Goal: Information Seeking & Learning: Find specific fact

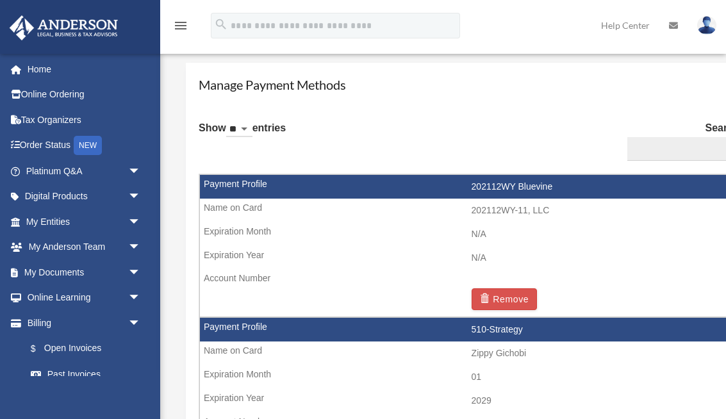
scroll to position [752, 0]
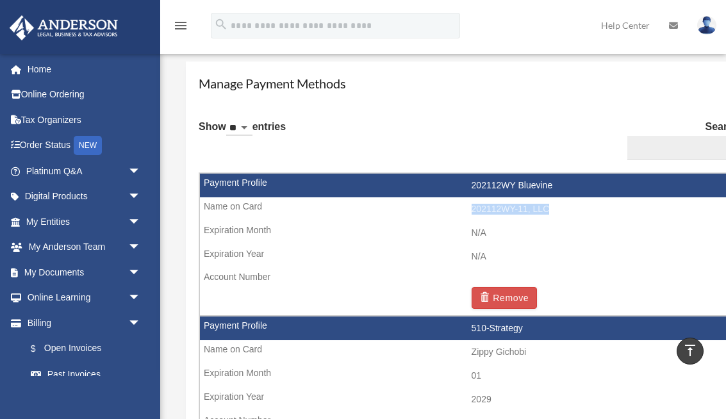
drag, startPoint x: 472, startPoint y: 210, endPoint x: 547, endPoint y: 214, distance: 75.7
click at [547, 214] on td "202112WY-11, LLC" at bounding box center [471, 209] width 543 height 24
copy td "202112WY-11, LLC"
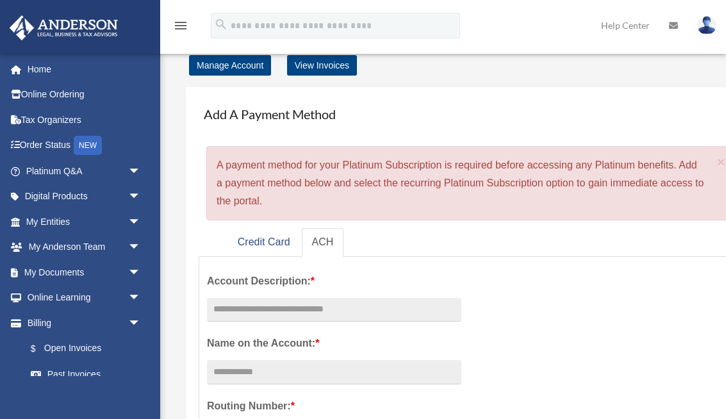
scroll to position [0, 0]
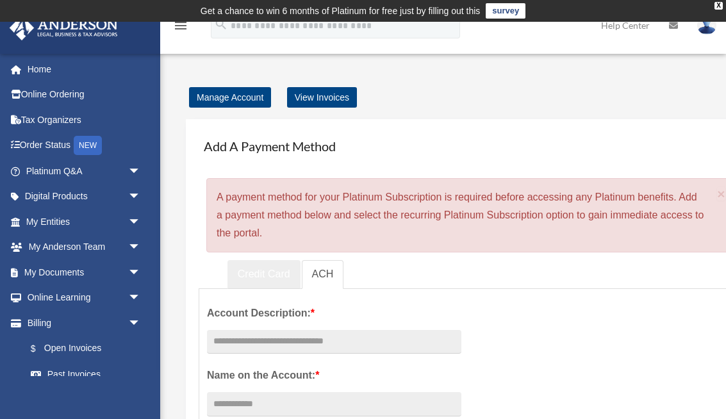
click at [269, 270] on link "Credit Card" at bounding box center [263, 274] width 73 height 29
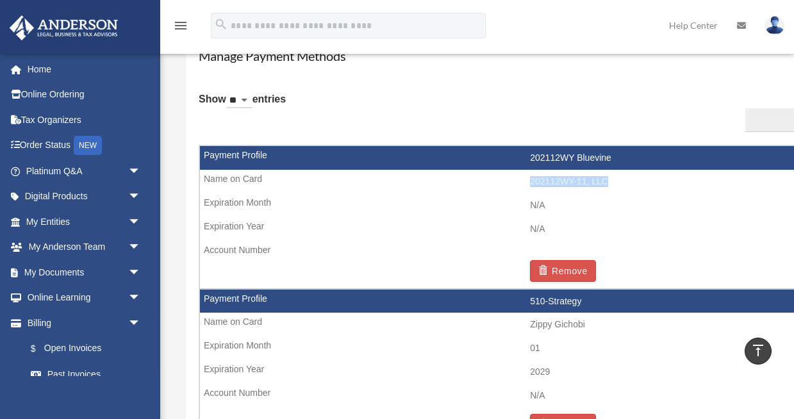
scroll to position [742, 0]
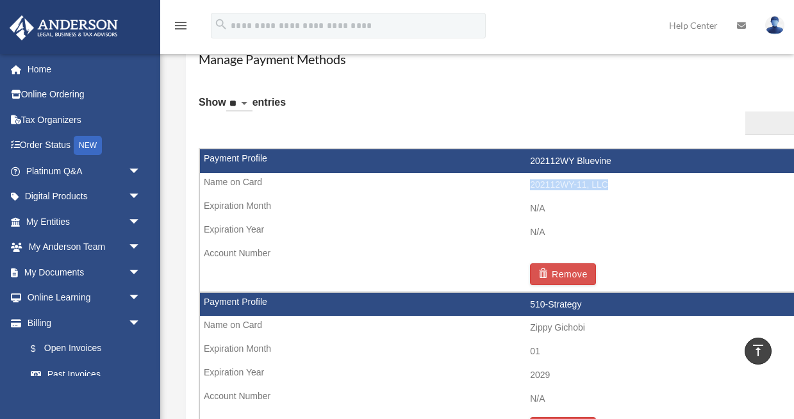
click at [181, 24] on icon "menu" at bounding box center [180, 25] width 15 height 15
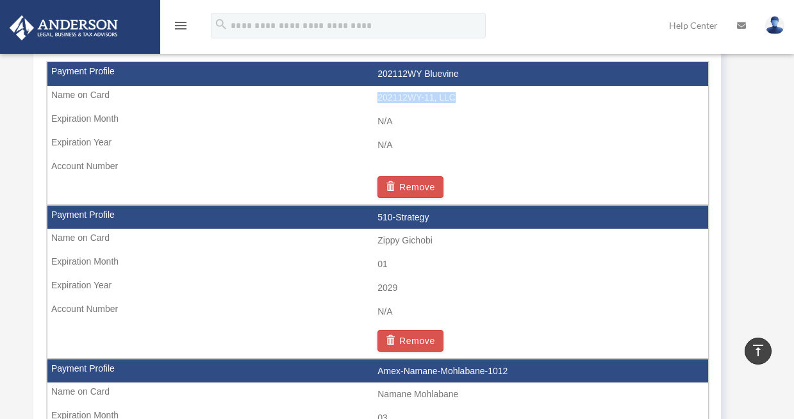
scroll to position [827, 0]
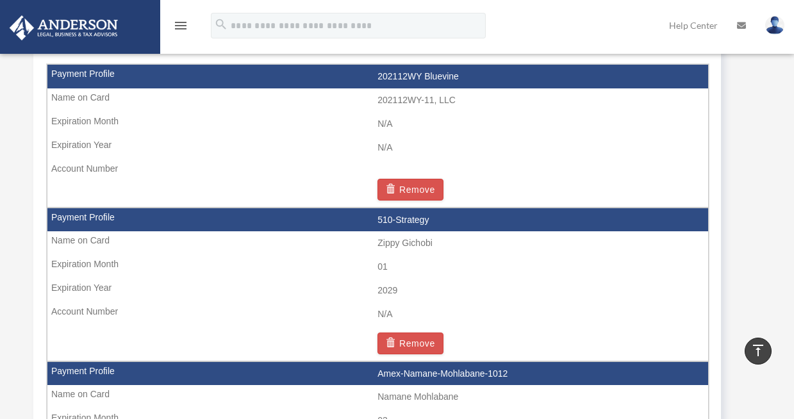
click at [120, 222] on td "510-Strategy" at bounding box center [377, 220] width 661 height 24
click at [102, 215] on td "510-Strategy" at bounding box center [377, 220] width 661 height 24
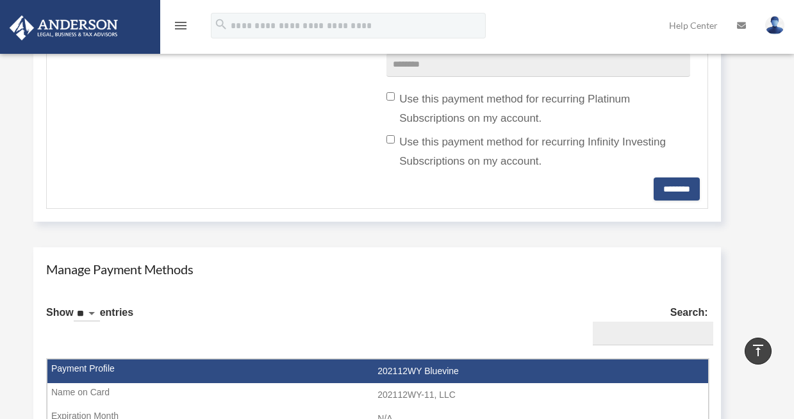
scroll to position [591, 0]
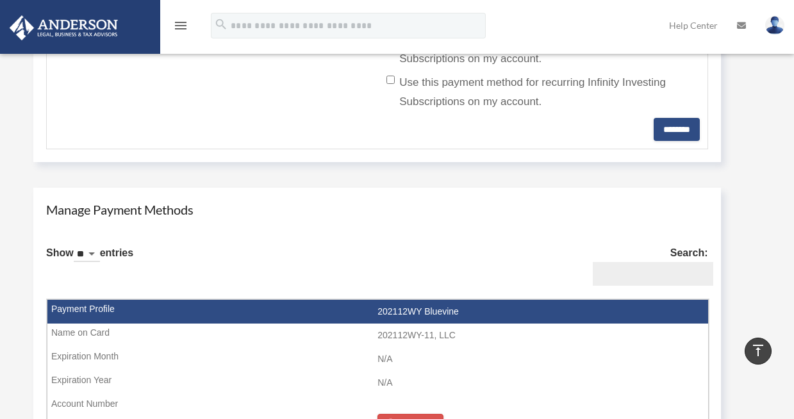
click at [624, 271] on input "Search:" at bounding box center [653, 274] width 120 height 24
type input "*"
click at [413, 313] on td "510-Strategy" at bounding box center [377, 312] width 661 height 24
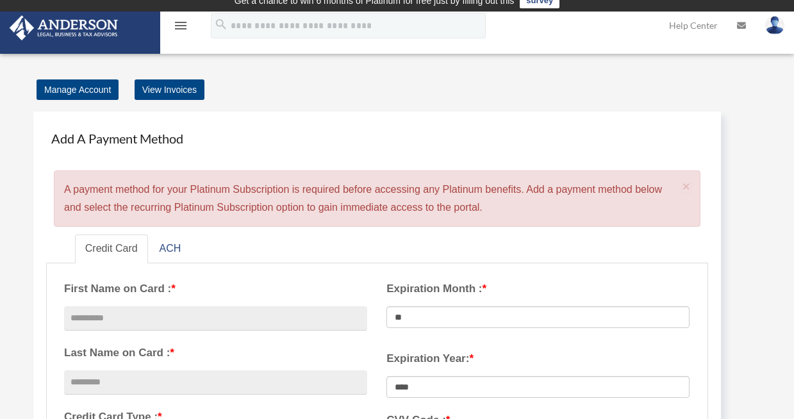
scroll to position [0, 0]
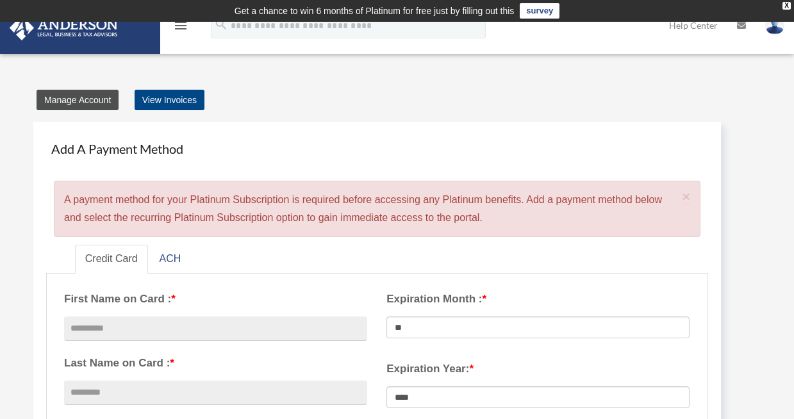
click at [94, 101] on link "Manage Account" at bounding box center [78, 100] width 82 height 21
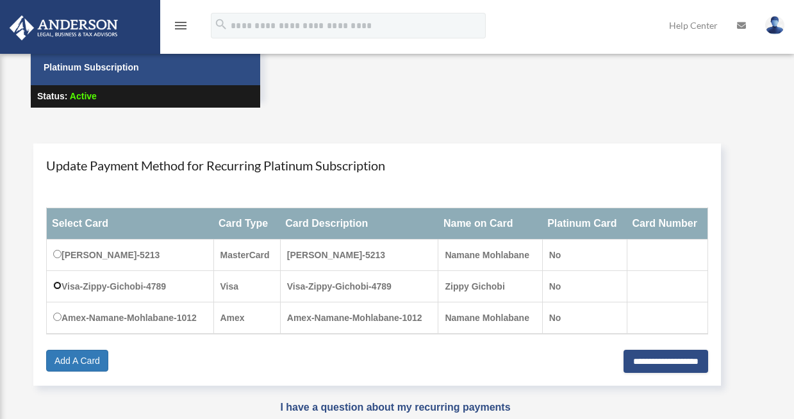
scroll to position [85, 0]
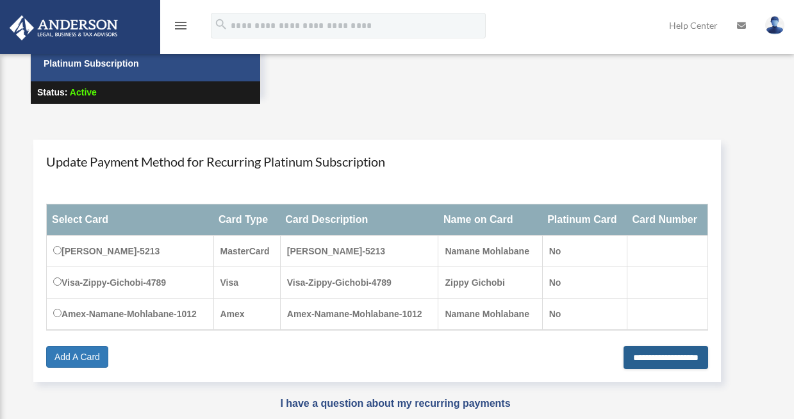
click at [635, 361] on input "**********" at bounding box center [666, 357] width 85 height 23
type input "**********"
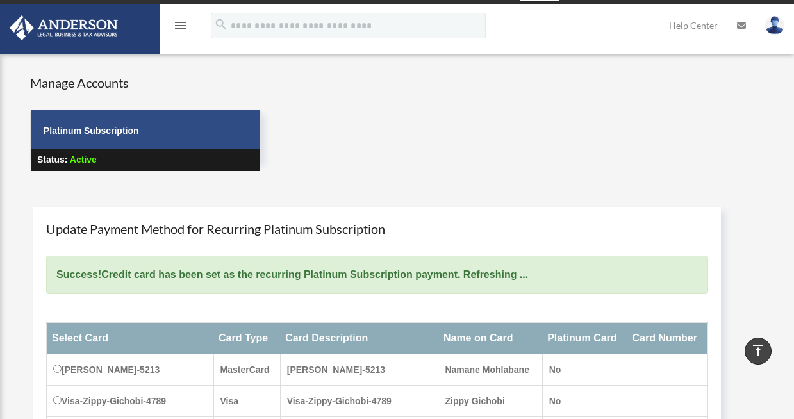
scroll to position [15, 0]
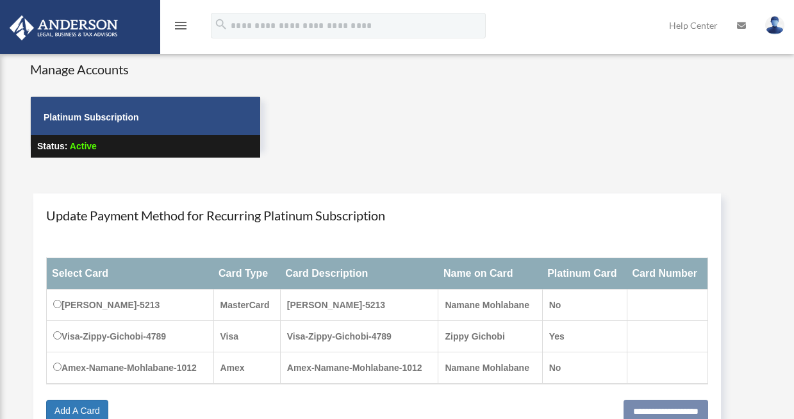
scroll to position [34, 0]
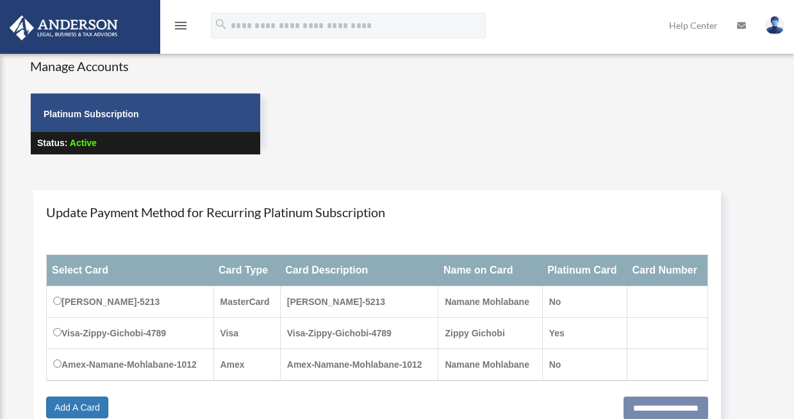
click at [176, 31] on icon "menu" at bounding box center [180, 25] width 15 height 15
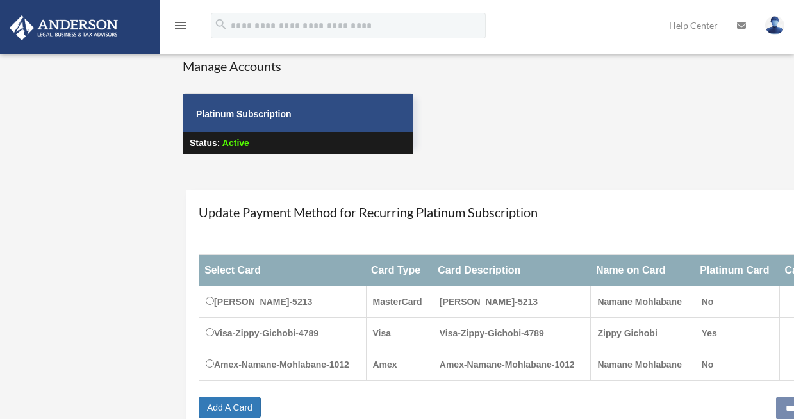
click at [178, 26] on icon "menu" at bounding box center [180, 25] width 15 height 15
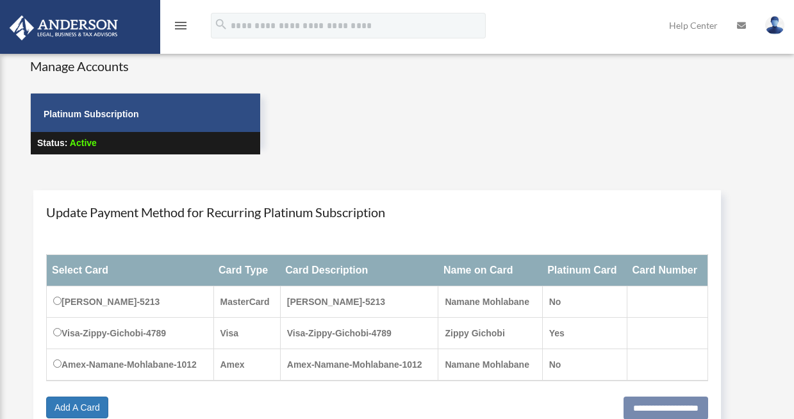
click at [178, 26] on icon "menu" at bounding box center [180, 25] width 15 height 15
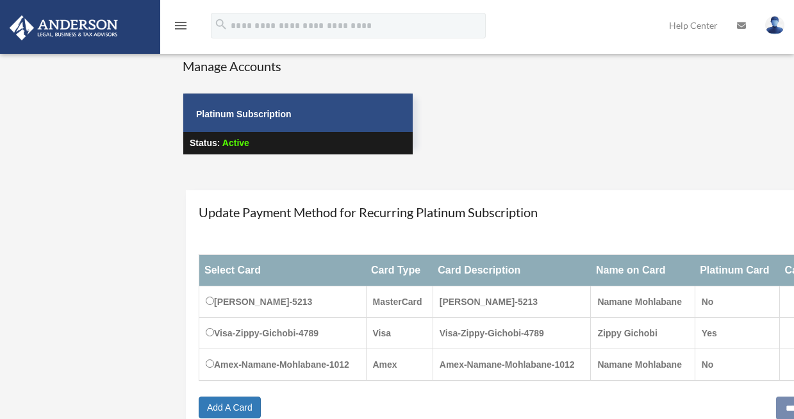
click at [65, 184] on div "User Account namane@skyblazemusic.com Sign Out namane@skyblazemusic.com Home On…" at bounding box center [397, 258] width 794 height 477
click at [176, 29] on icon "menu" at bounding box center [180, 25] width 15 height 15
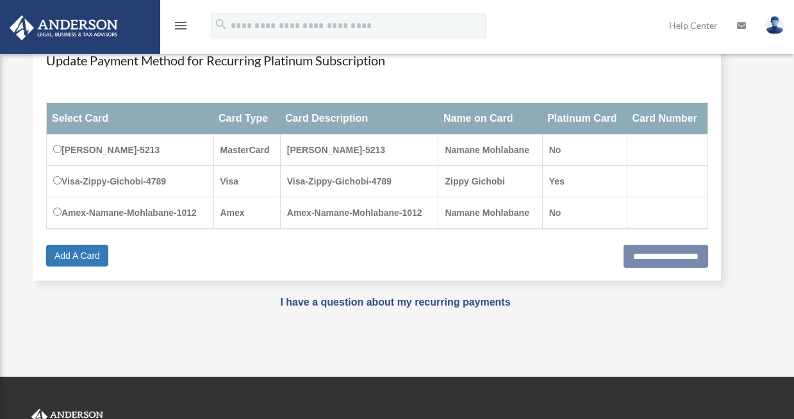
scroll to position [0, 0]
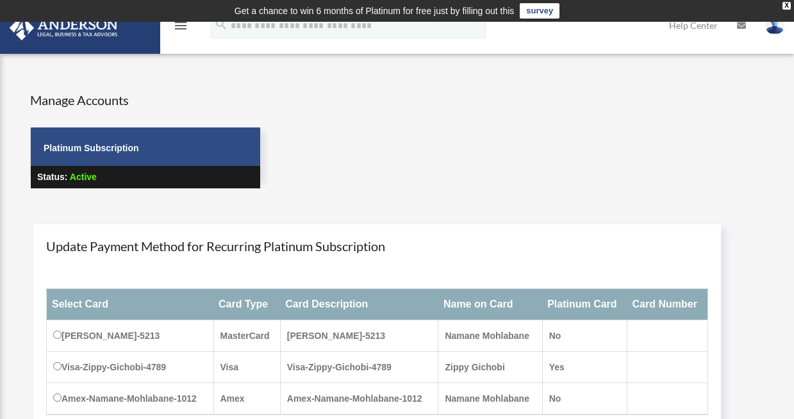
click at [70, 40] on img at bounding box center [64, 27] width 116 height 25
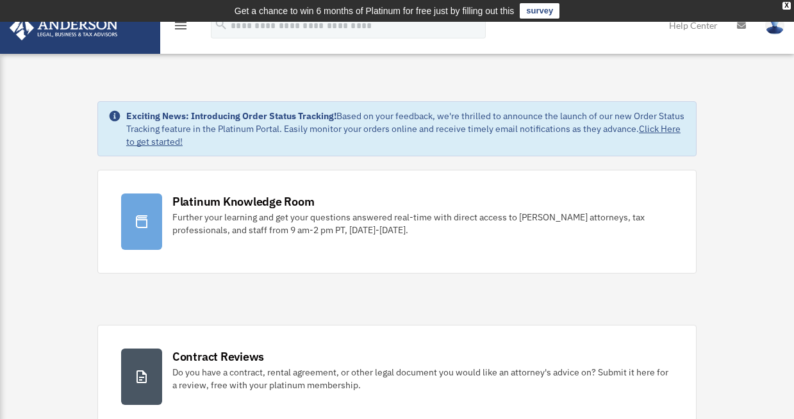
click at [784, 10] on td "Get a chance to win 6 months of Platinum for free just by filling out this surv…" at bounding box center [397, 11] width 794 height 22
click at [788, 6] on div "X" at bounding box center [786, 6] width 8 height 8
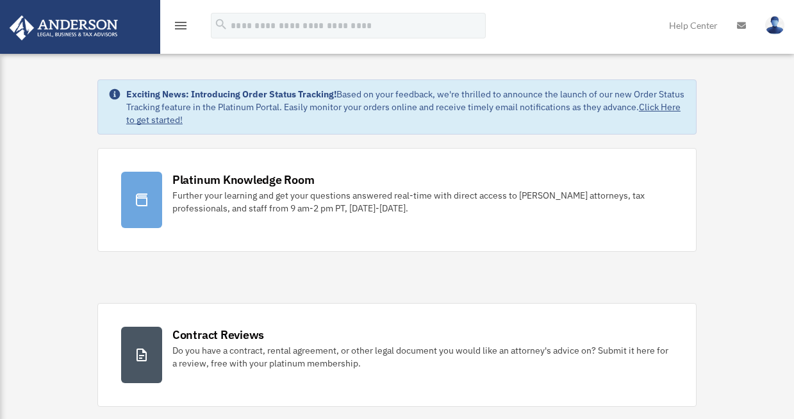
click at [181, 29] on icon "menu" at bounding box center [180, 25] width 15 height 15
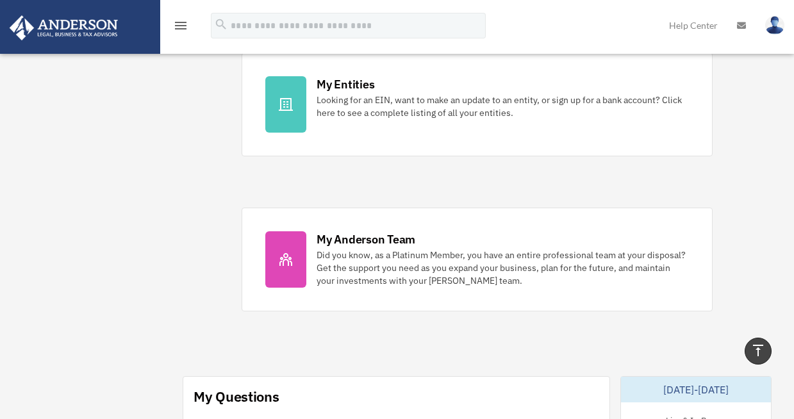
scroll to position [292, 0]
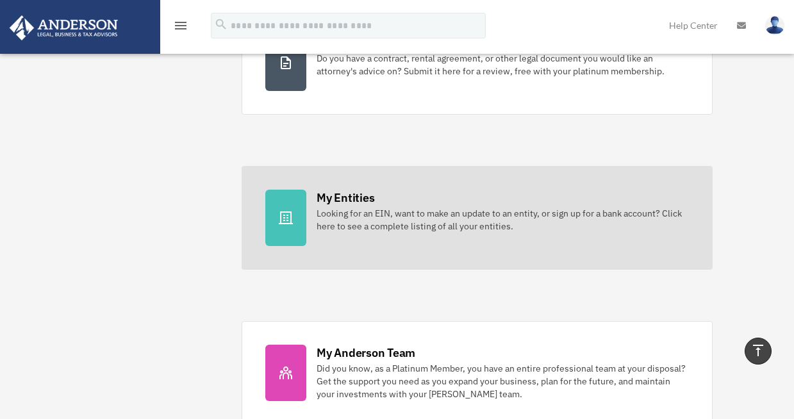
click at [340, 231] on div "Looking for an EIN, want to make an update to an entity, or sign up for a bank …" at bounding box center [503, 220] width 372 height 26
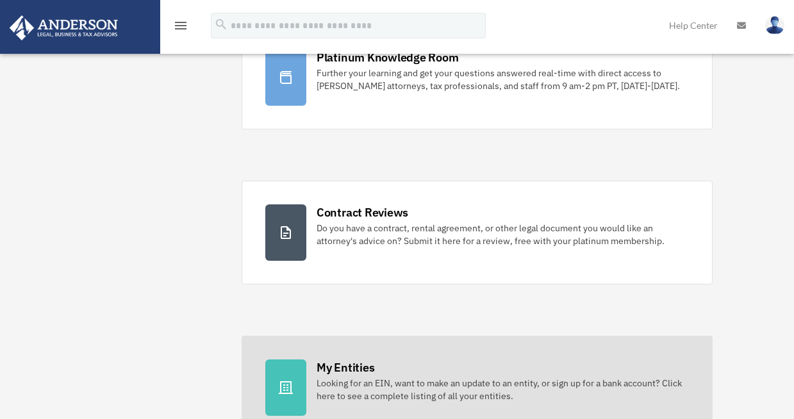
scroll to position [97, 0]
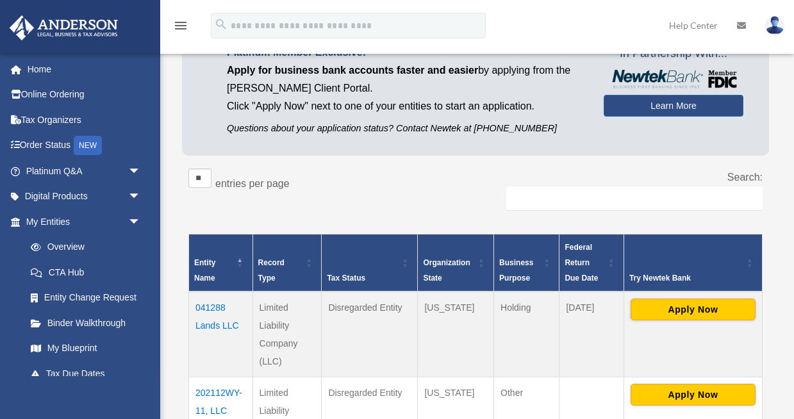
scroll to position [109, 0]
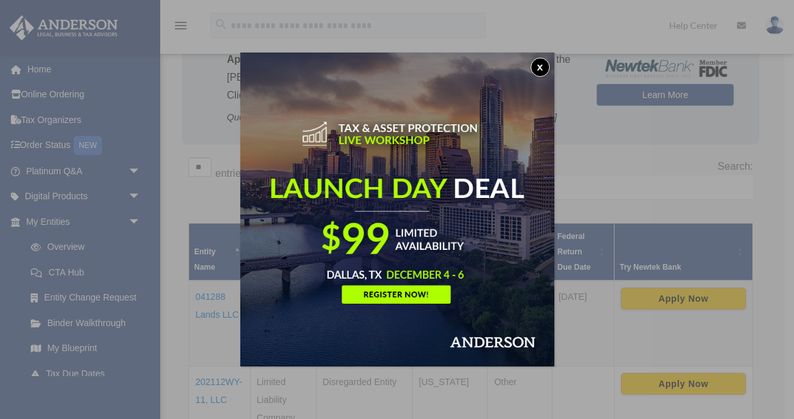
click at [537, 67] on button "x" at bounding box center [540, 67] width 19 height 19
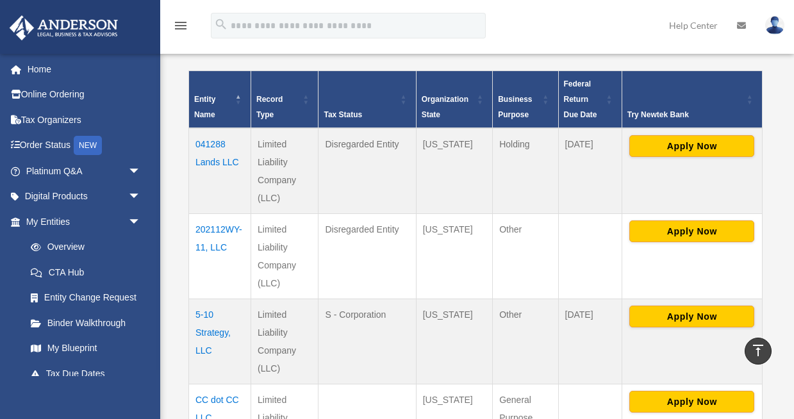
scroll to position [270, 0]
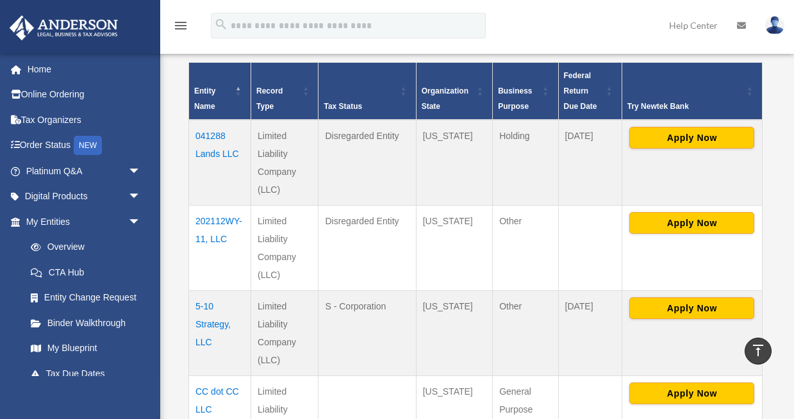
click at [217, 222] on td "202112WY-11, LLC" at bounding box center [220, 247] width 62 height 85
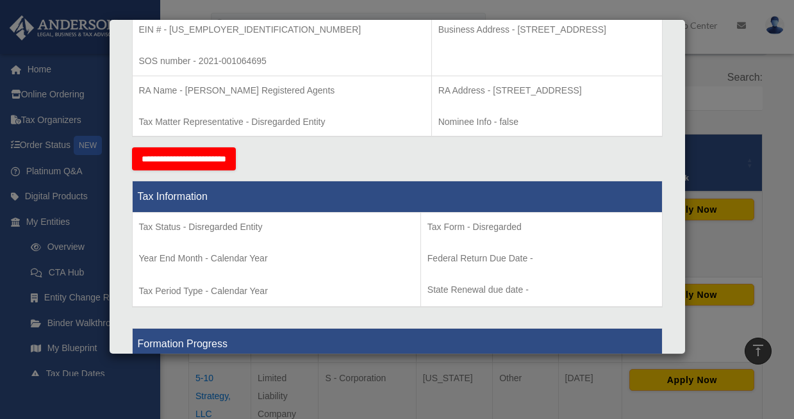
scroll to position [361, 0]
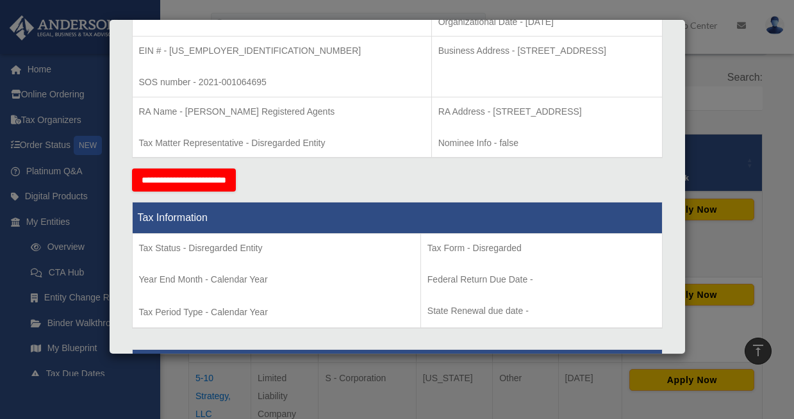
drag, startPoint x: 436, startPoint y: 52, endPoint x: 598, endPoint y: 51, distance: 162.1
click at [598, 51] on p "Business Address - [STREET_ADDRESS]" at bounding box center [546, 51] width 217 height 16
copy p "[STREET_ADDRESS]"
